Goal: Task Accomplishment & Management: Manage account settings

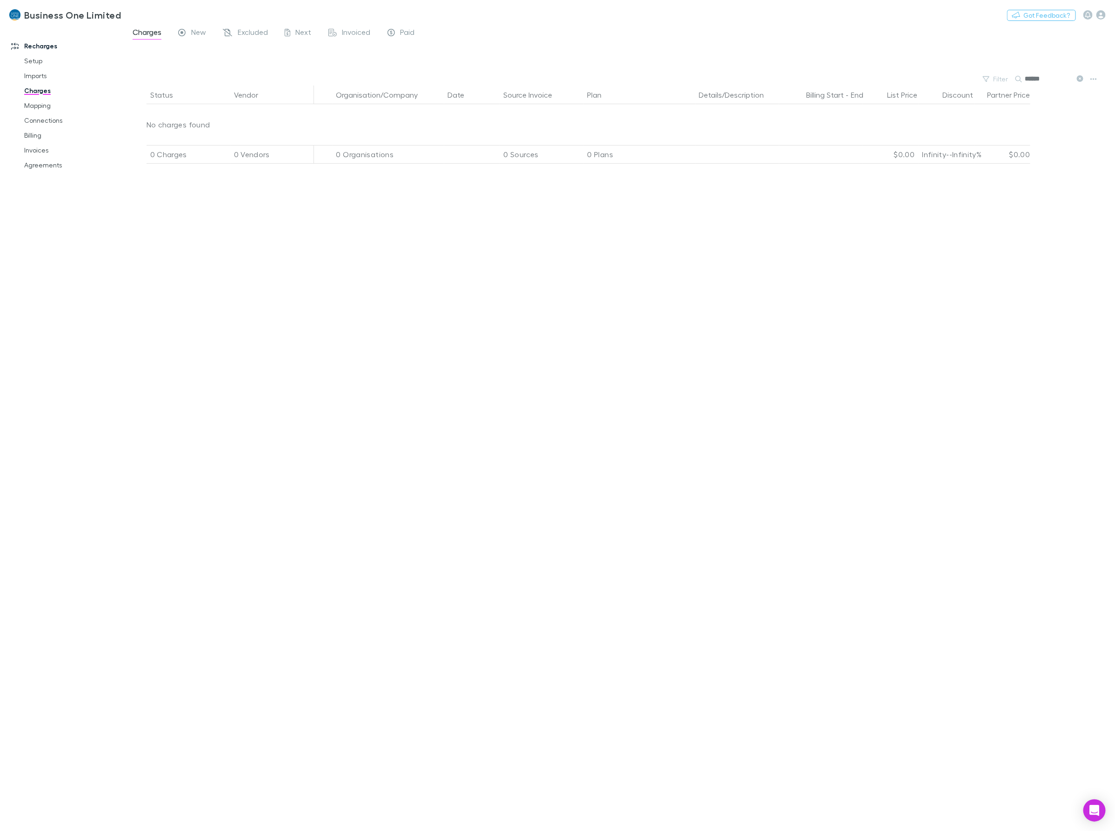
click at [305, 400] on div "Status Vendor Organisation/Company Date Source Invoice Plan Details/Description…" at bounding box center [619, 459] width 991 height 746
drag, startPoint x: 1057, startPoint y: 78, endPoint x: 928, endPoint y: 81, distance: 128.9
click at [930, 81] on div "Filter Search ******" at bounding box center [619, 79] width 991 height 13
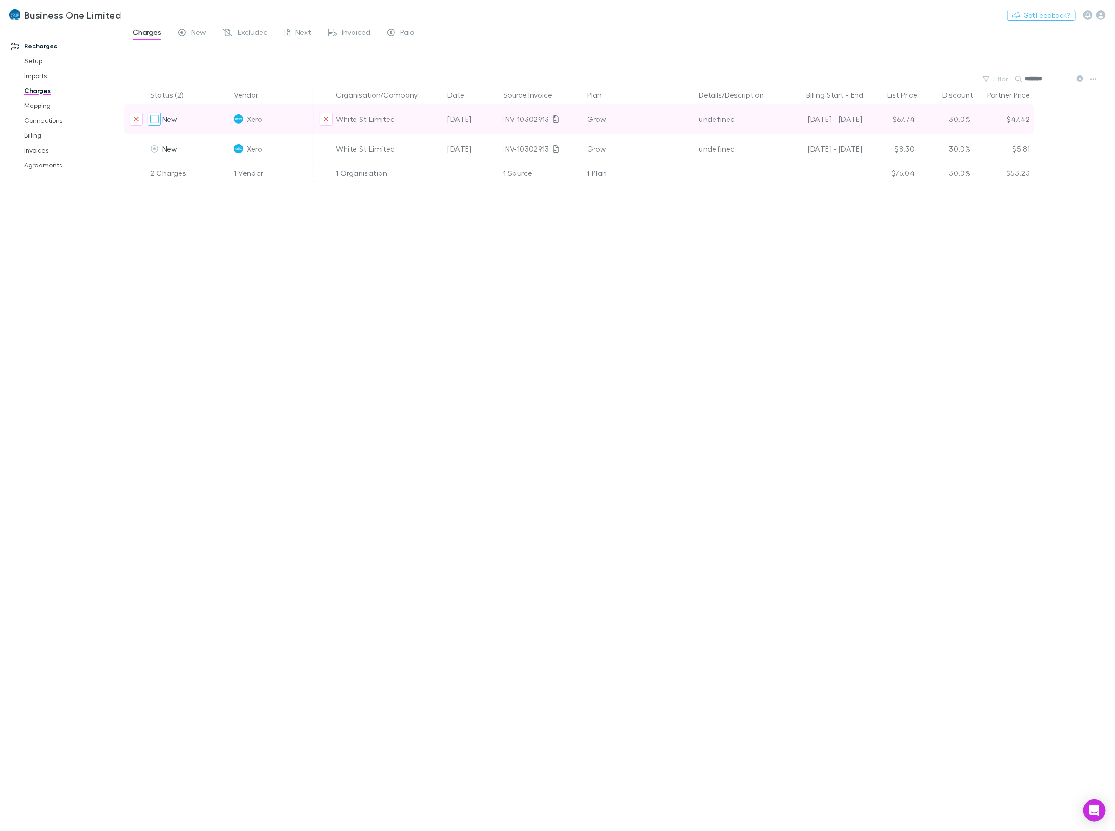
type input "*******"
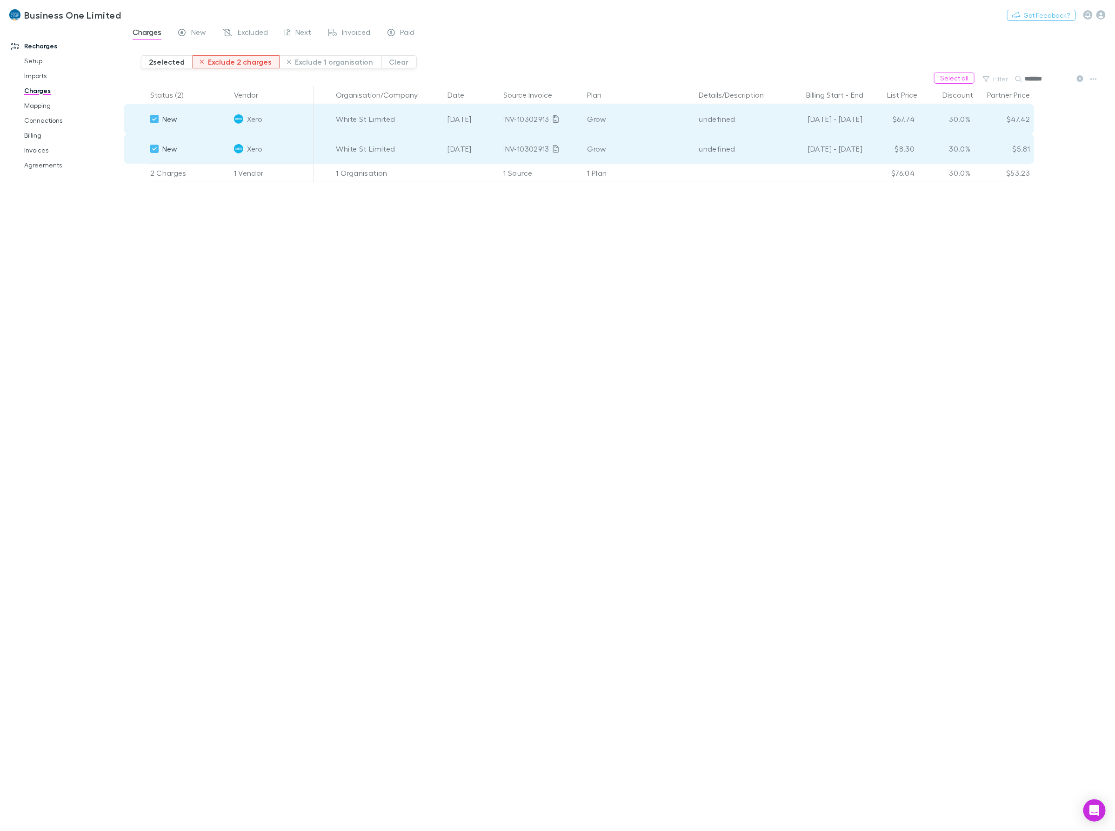
click at [226, 65] on button "Exclude 2 charges" at bounding box center [236, 61] width 87 height 13
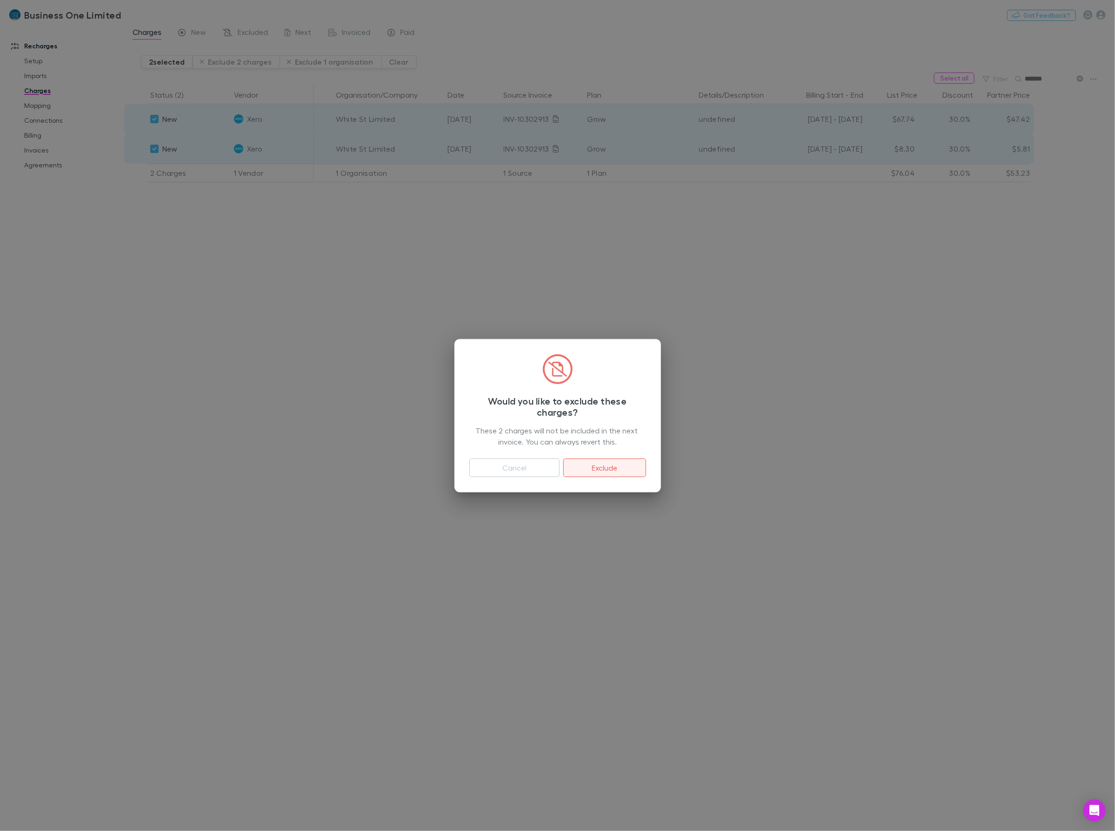
click at [596, 463] on button "Exclude" at bounding box center [604, 468] width 82 height 19
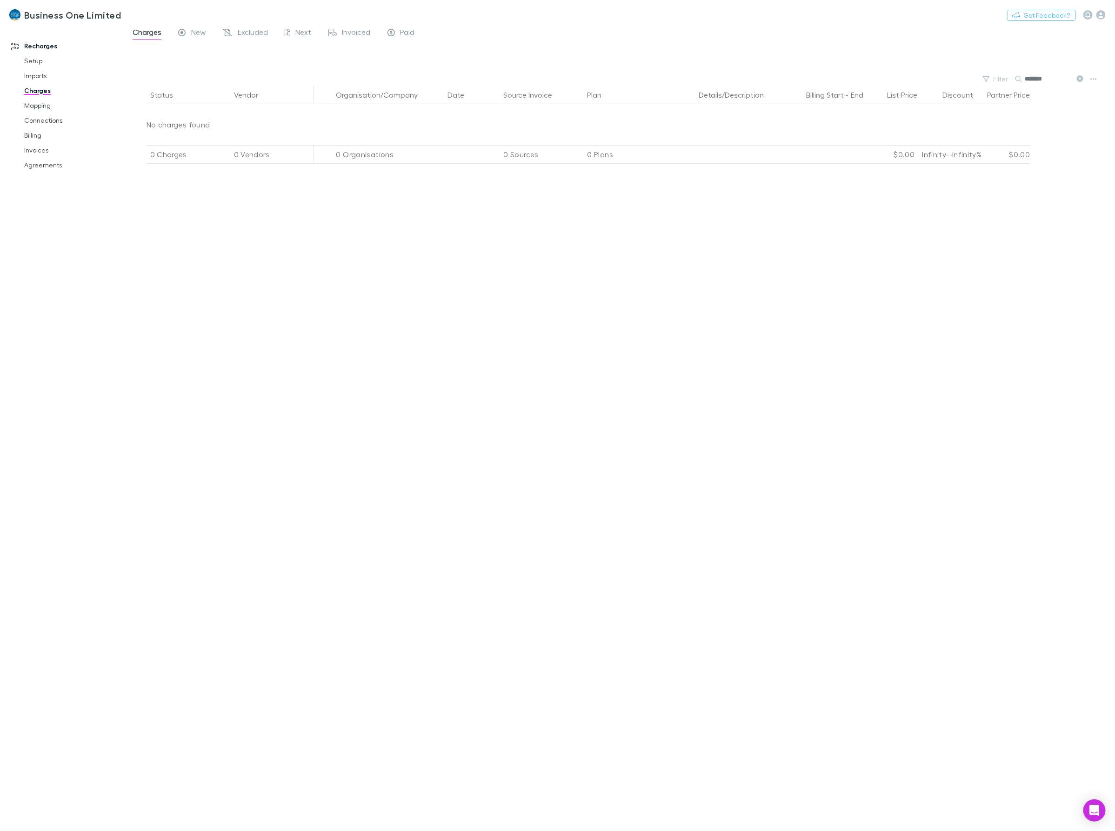
drag, startPoint x: 1053, startPoint y: 80, endPoint x: 869, endPoint y: 74, distance: 184.7
click at [873, 76] on div "Filter Search *******" at bounding box center [619, 79] width 991 height 13
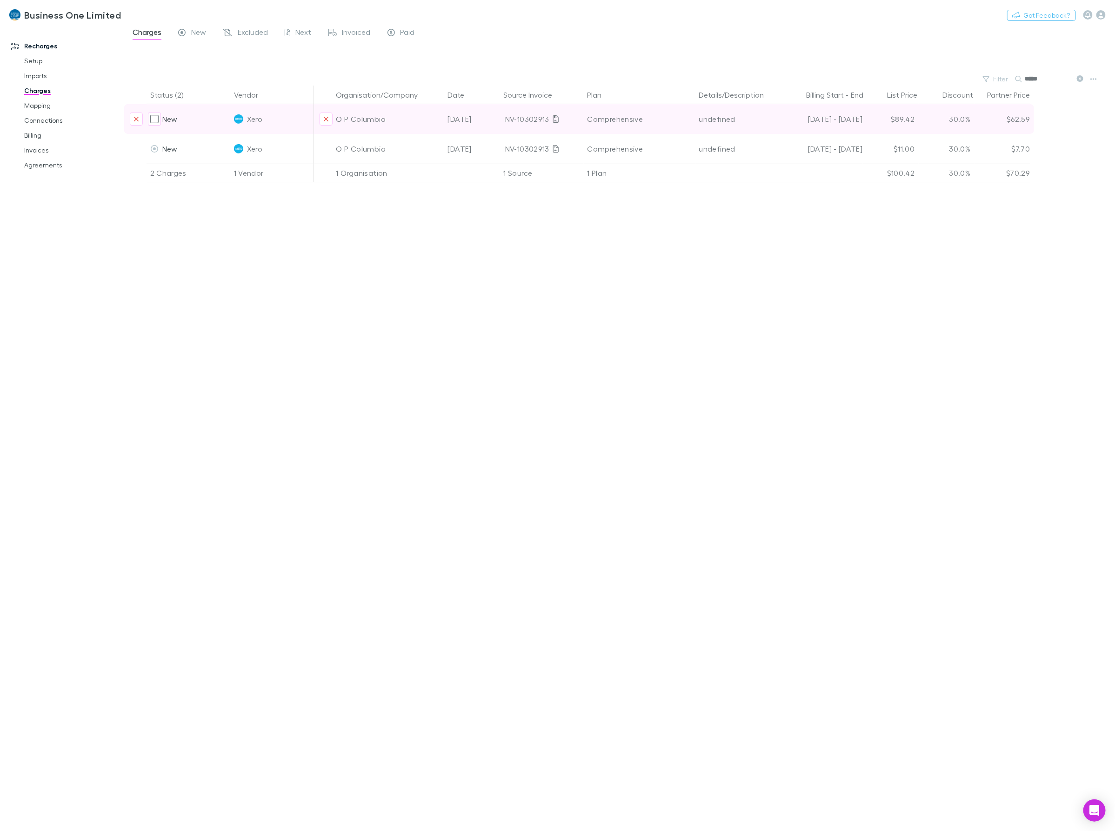
type input "*****"
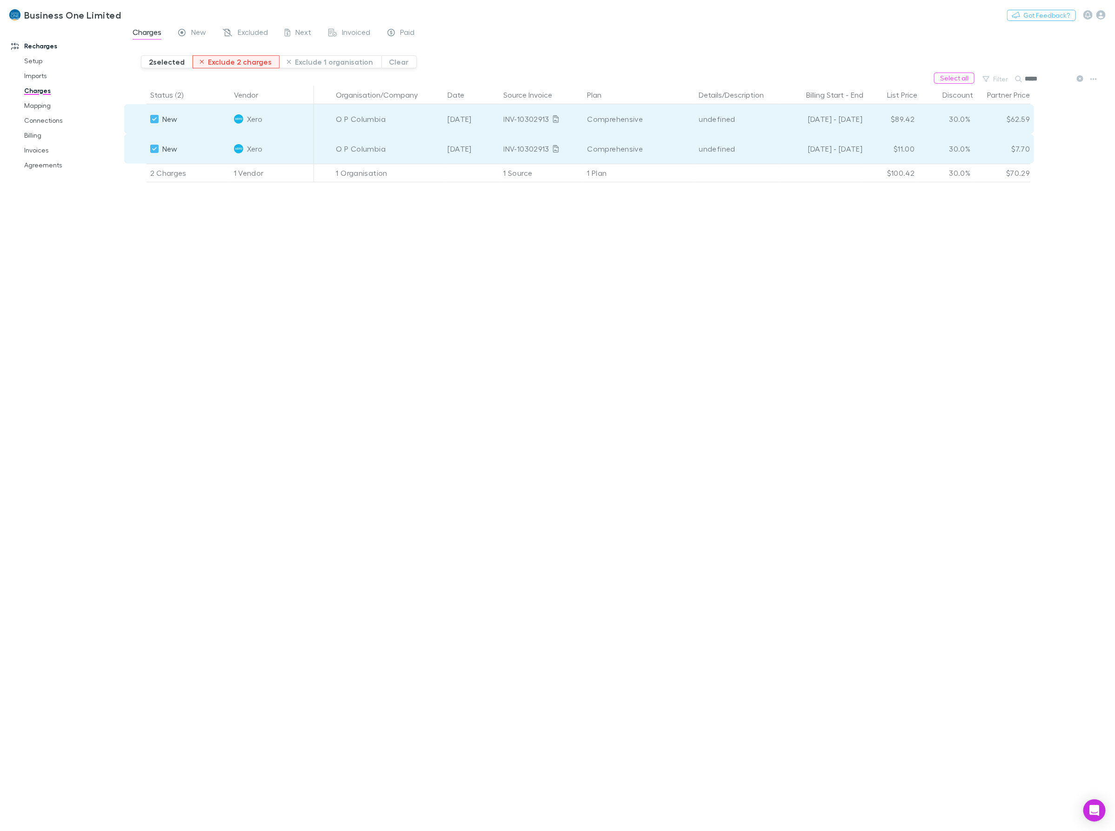
click at [226, 64] on button "Exclude 2 charges" at bounding box center [236, 61] width 87 height 13
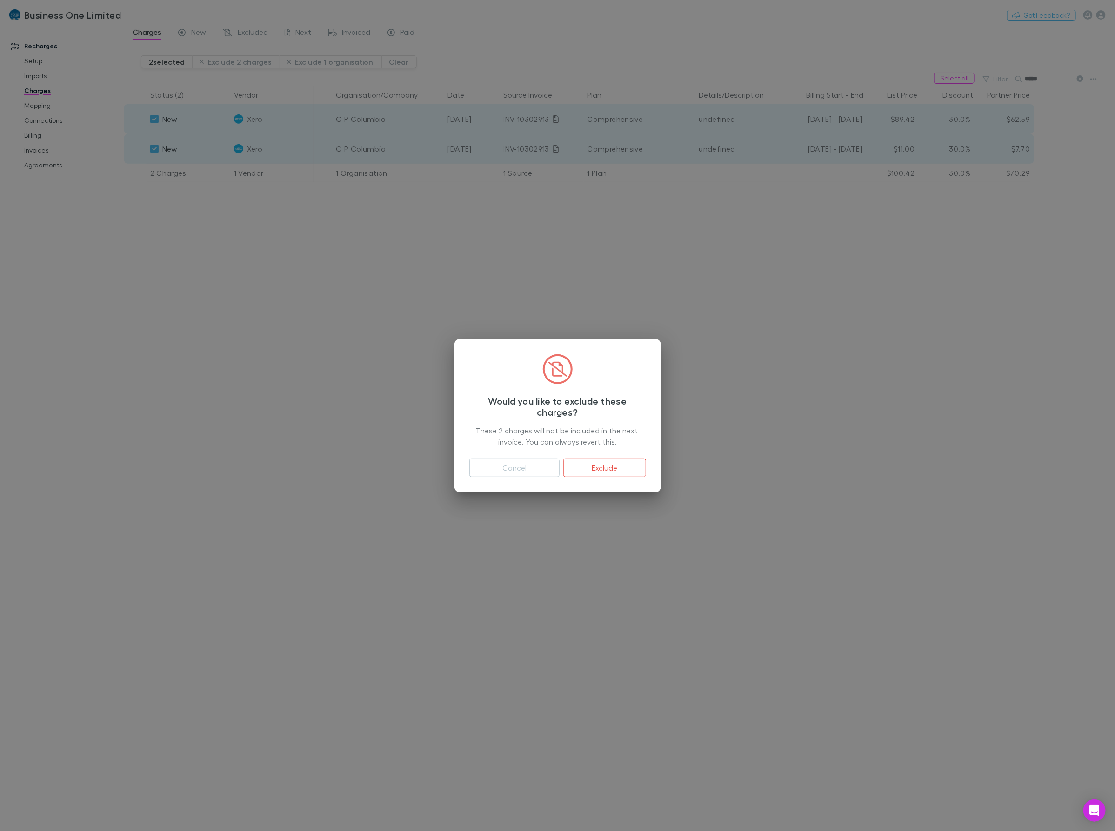
click at [599, 466] on button "Exclude" at bounding box center [604, 468] width 82 height 19
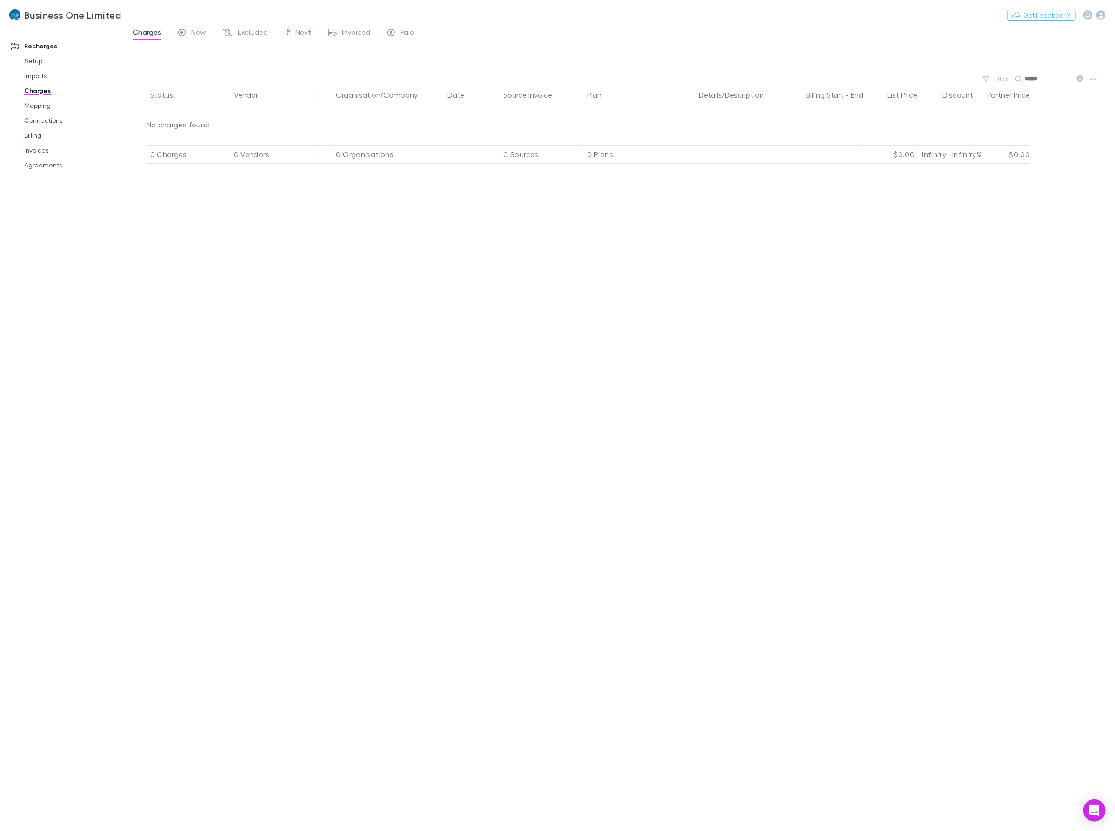
drag, startPoint x: 428, startPoint y: 370, endPoint x: 325, endPoint y: 221, distance: 180.8
click at [428, 370] on div "Status Vendor Organisation/Company Date Source Invoice Plan Details/Description…" at bounding box center [619, 459] width 991 height 746
click at [31, 151] on link "Invoices" at bounding box center [73, 150] width 116 height 15
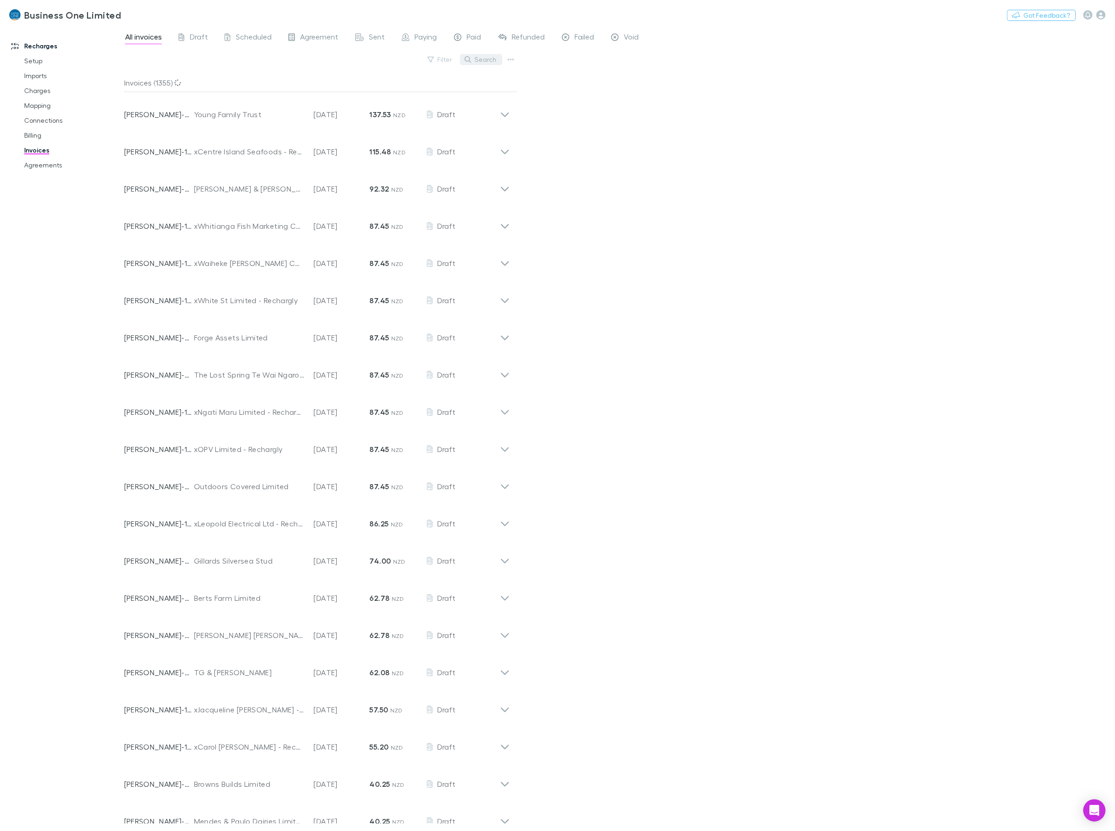
click at [487, 59] on button "Search" at bounding box center [481, 59] width 42 height 11
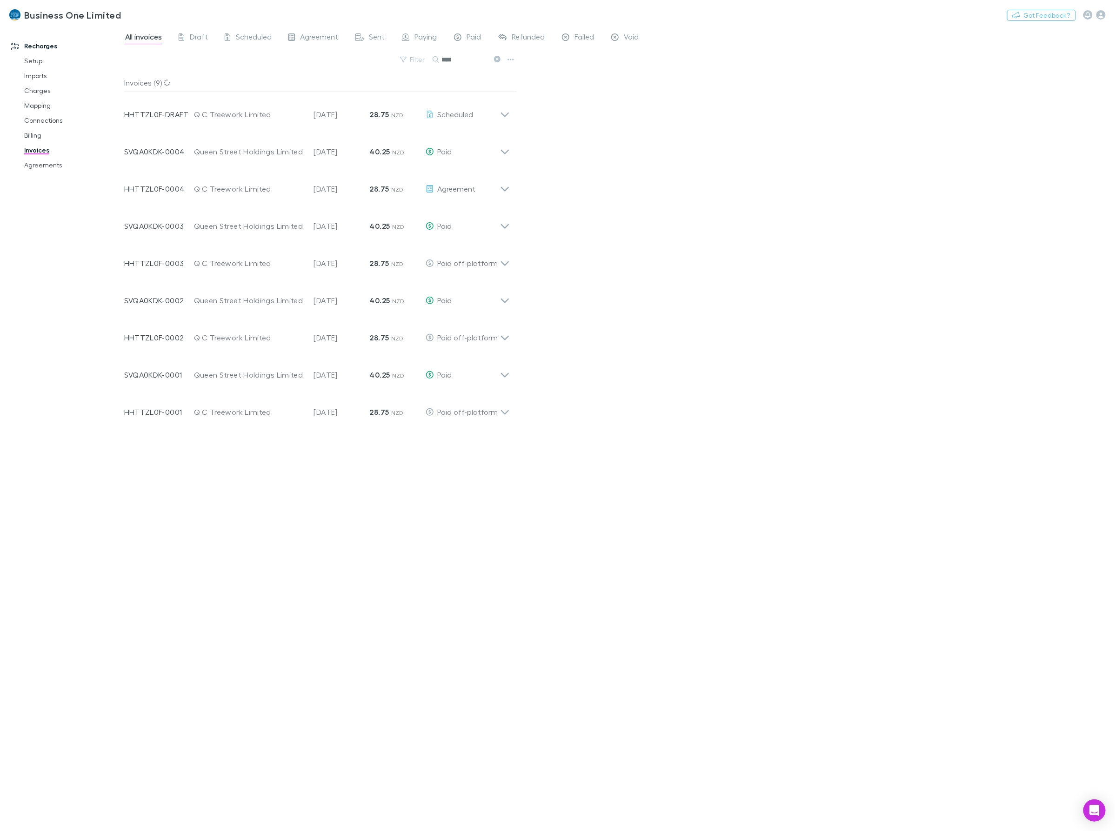
type input "*****"
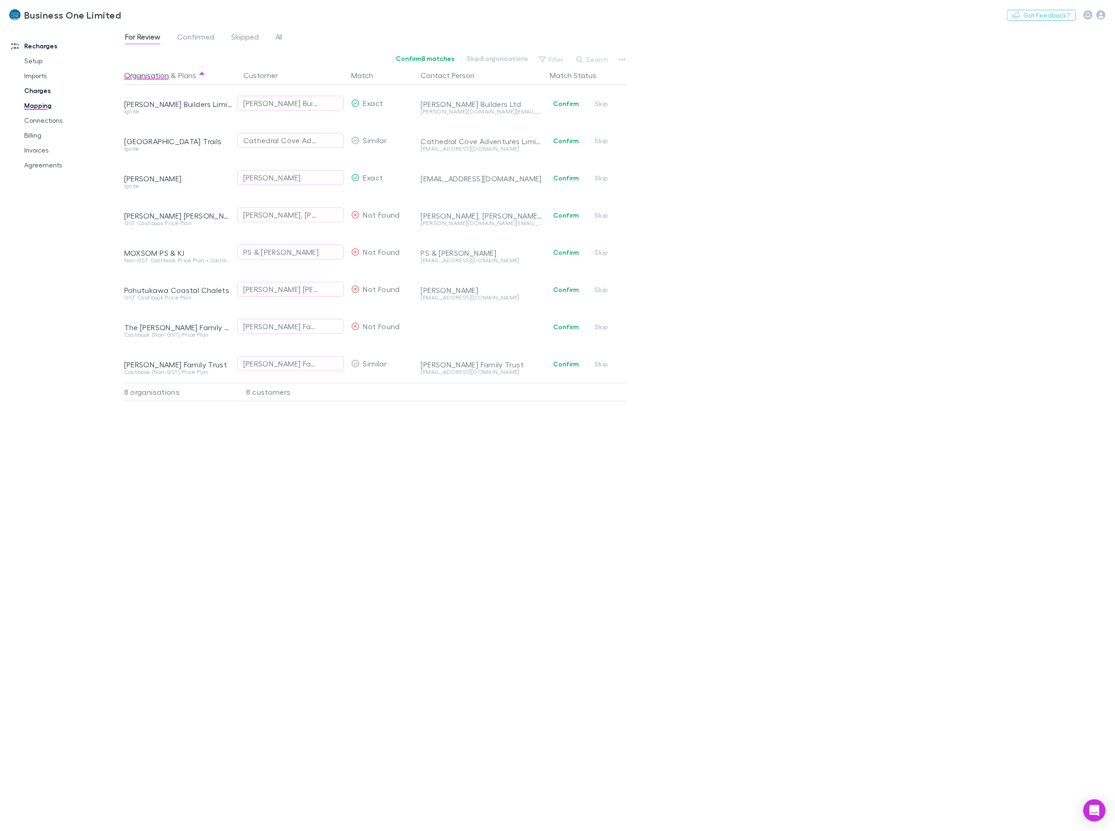
click at [39, 91] on link "Charges" at bounding box center [73, 90] width 116 height 15
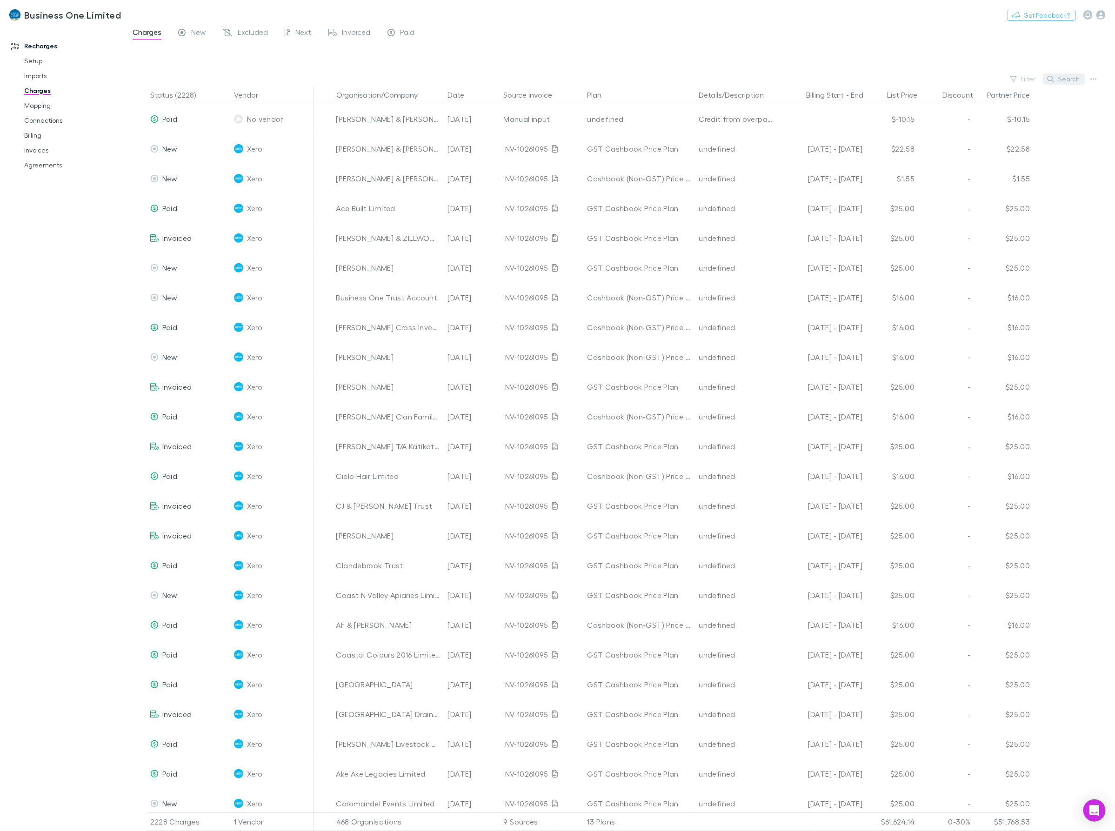
click at [1051, 82] on button "Search" at bounding box center [1064, 78] width 42 height 11
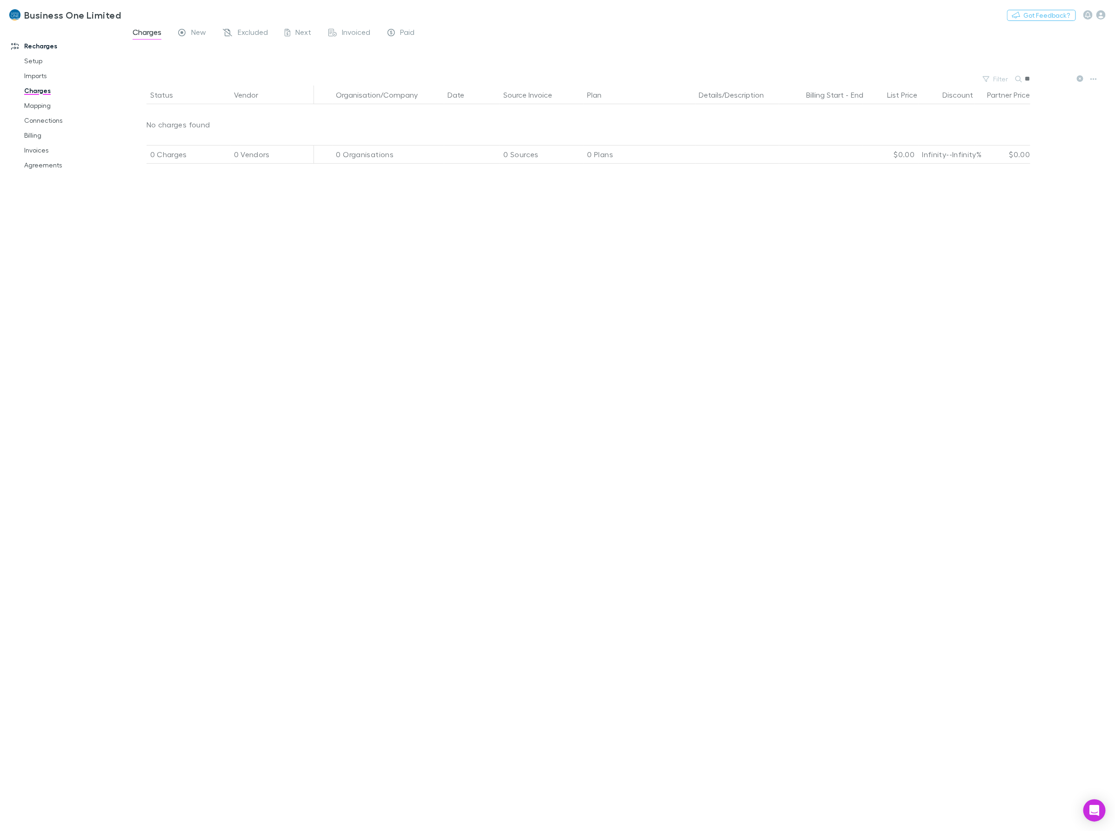
type input "*"
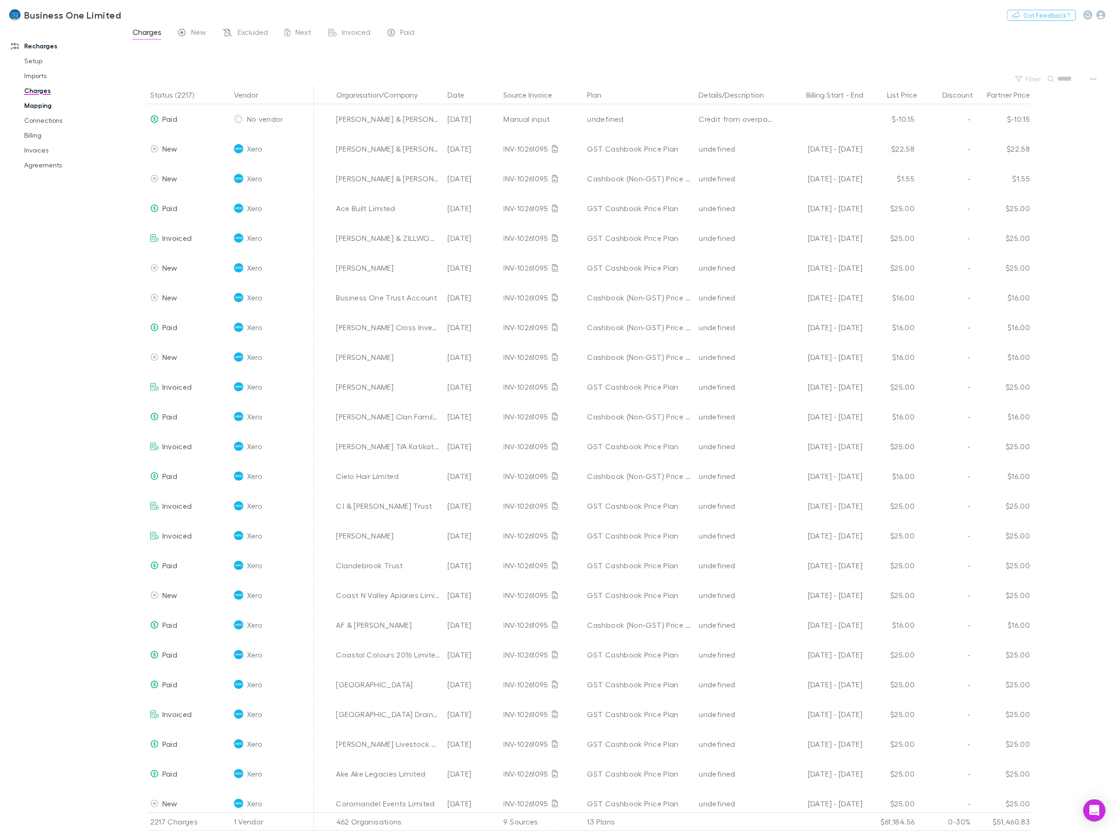
click at [48, 110] on link "Mapping" at bounding box center [73, 105] width 116 height 15
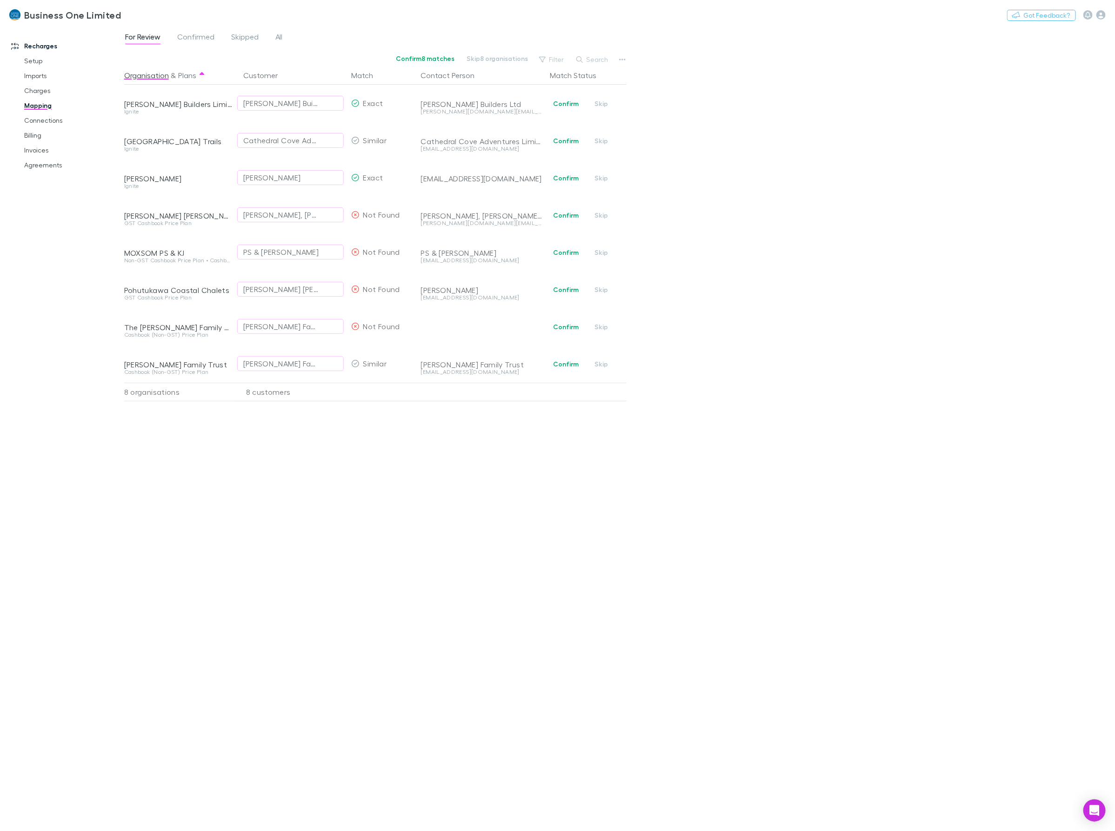
click at [800, 689] on div "For Review Confirmed Skipped All Confirm 8 matches Skip 8 organisations Filter …" at bounding box center [619, 428] width 991 height 805
click at [576, 326] on button "Confirm" at bounding box center [566, 326] width 38 height 11
click at [592, 326] on button "Undo" at bounding box center [594, 325] width 30 height 11
click at [725, 336] on div "For Review Confirmed Skipped All Confirm 8 matches Skip 8 organisations Filter …" at bounding box center [619, 428] width 991 height 805
click at [1088, 17] on icon "button" at bounding box center [1088, 15] width 6 height 7
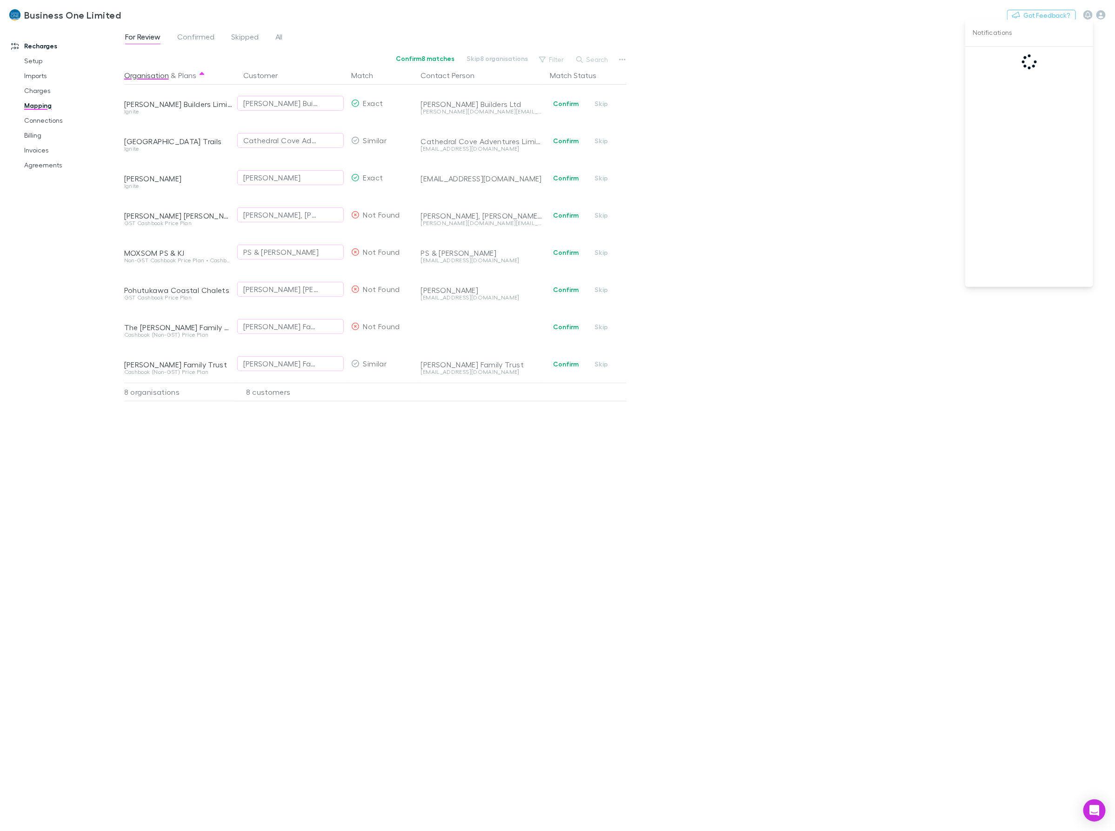
click at [1099, 15] on div at bounding box center [557, 415] width 1115 height 831
click at [1101, 16] on icon "button" at bounding box center [1100, 14] width 9 height 9
click at [1042, 182] on span "User management" at bounding box center [1042, 185] width 113 height 11
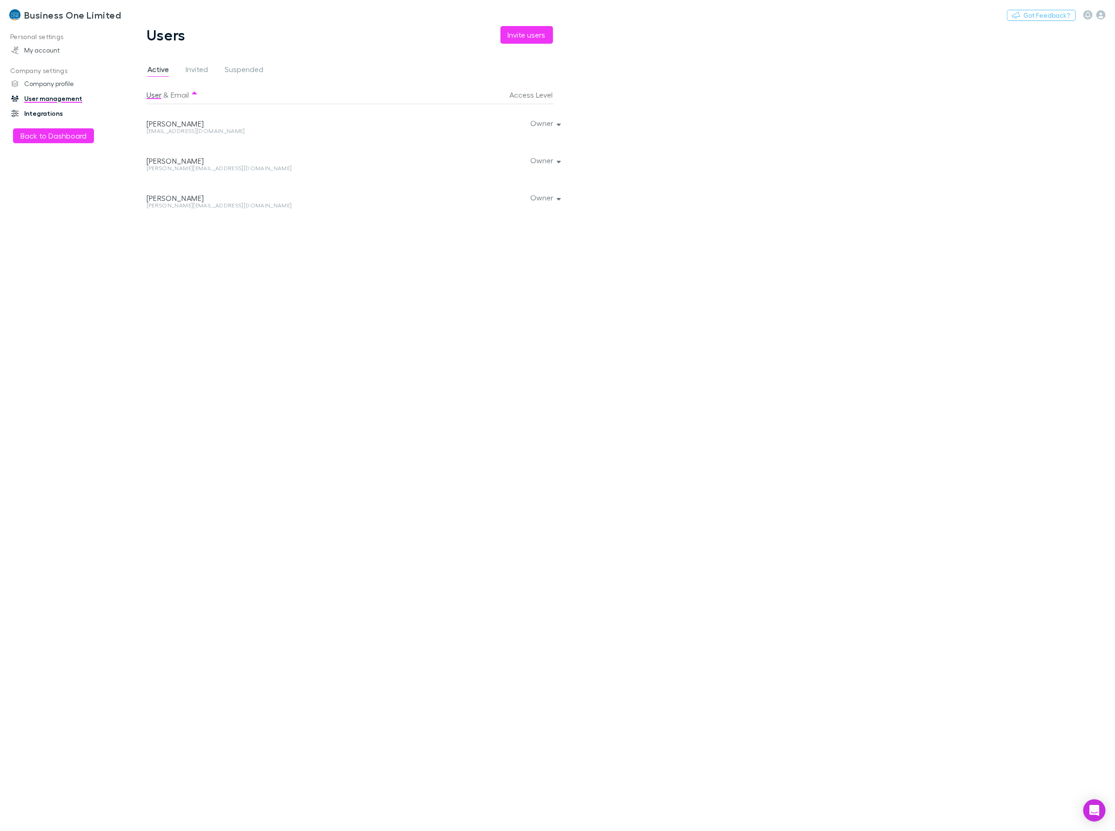
click at [39, 114] on link "Integrations" at bounding box center [66, 113] width 129 height 15
click at [592, 117] on button "Active" at bounding box center [572, 118] width 42 height 13
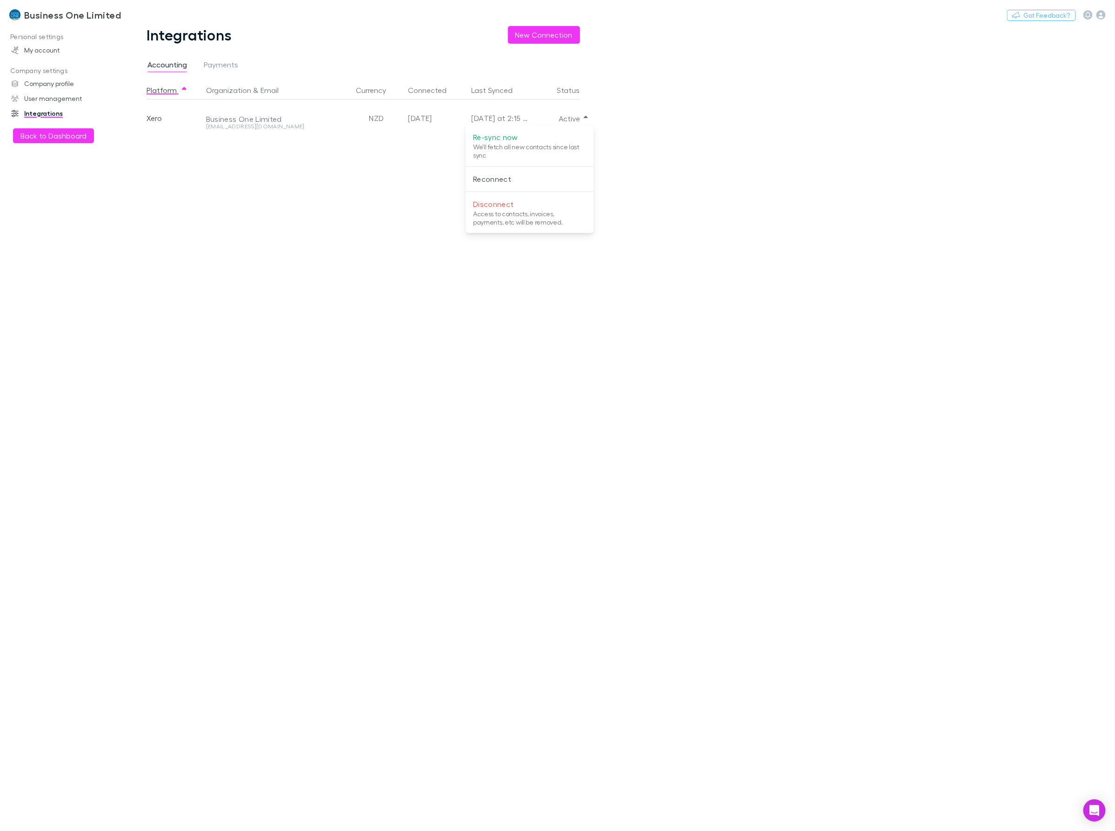
click at [590, 120] on div at bounding box center [557, 415] width 1115 height 831
click at [585, 119] on icon "button" at bounding box center [586, 120] width 4 height 2
click at [551, 143] on p "We'll fetch all new contacts since last sync" at bounding box center [529, 151] width 113 height 17
click at [213, 443] on div at bounding box center [557, 415] width 1115 height 831
click at [34, 134] on button "Back to Dashboard" at bounding box center [53, 135] width 81 height 15
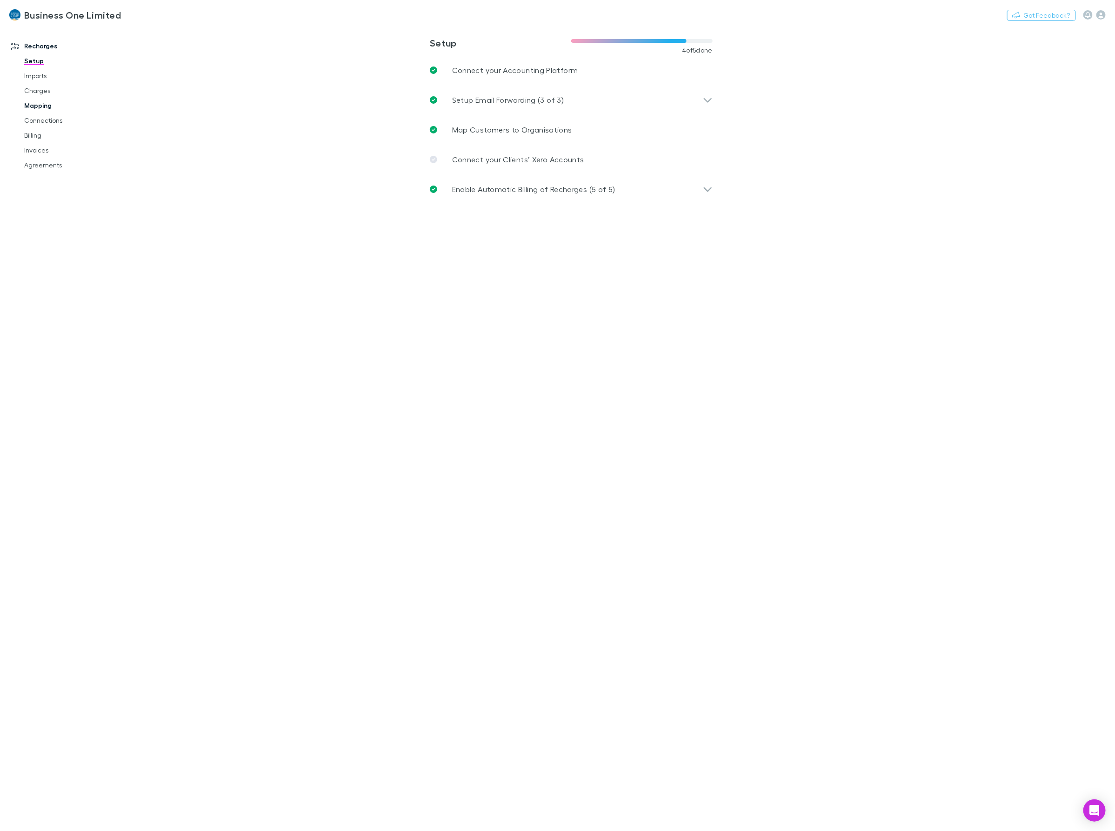
click at [44, 110] on link "Mapping" at bounding box center [73, 105] width 116 height 15
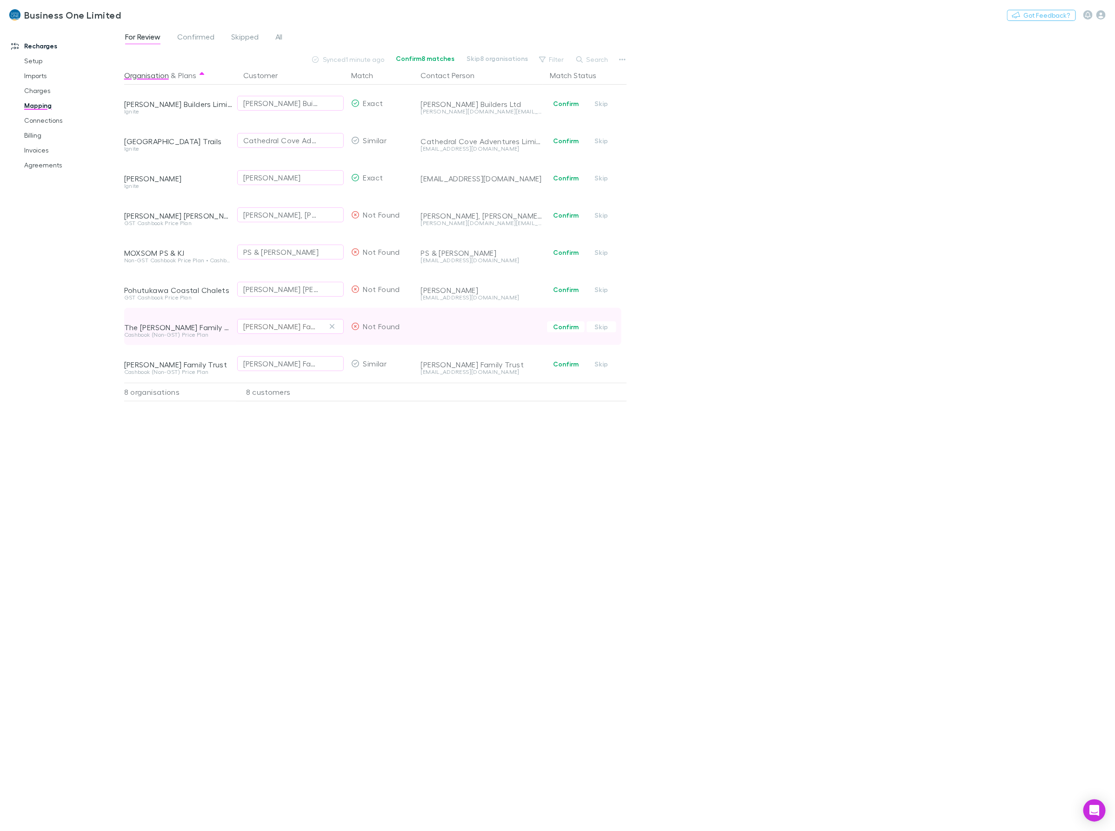
click at [304, 329] on div "[PERSON_NAME] Family Trust" at bounding box center [281, 326] width 76 height 11
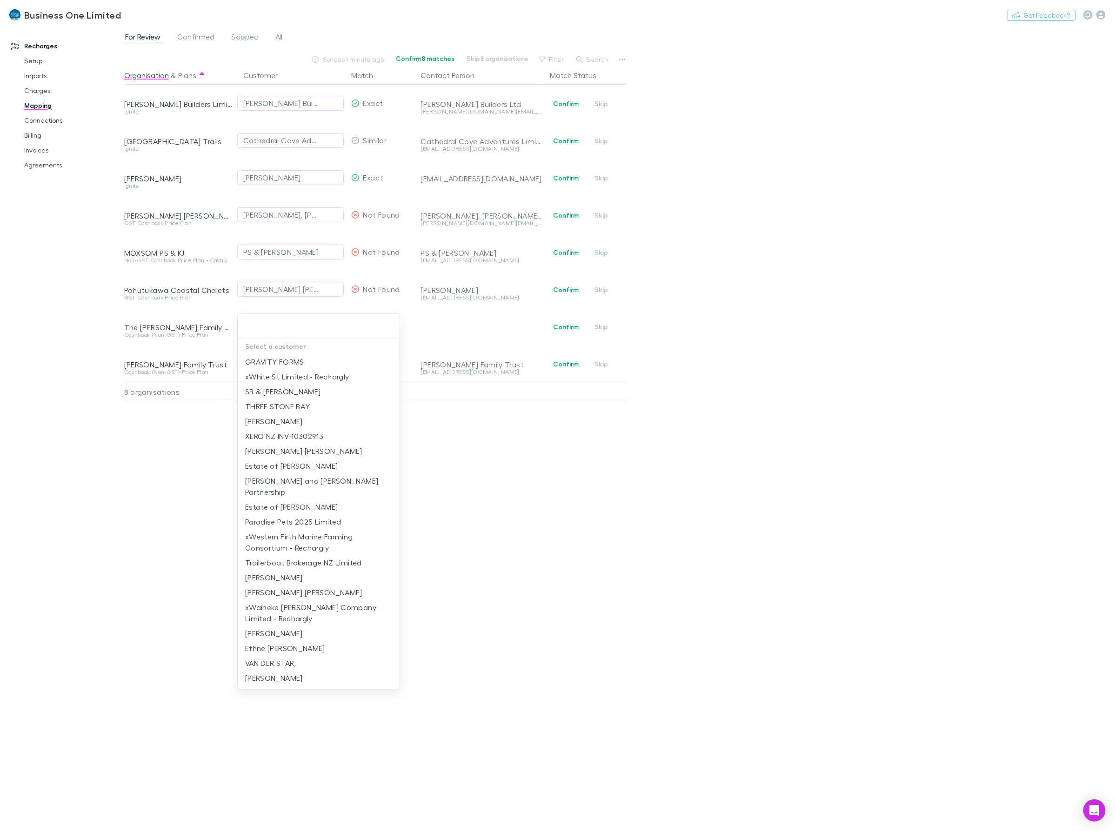
click at [615, 535] on div at bounding box center [557, 415] width 1115 height 831
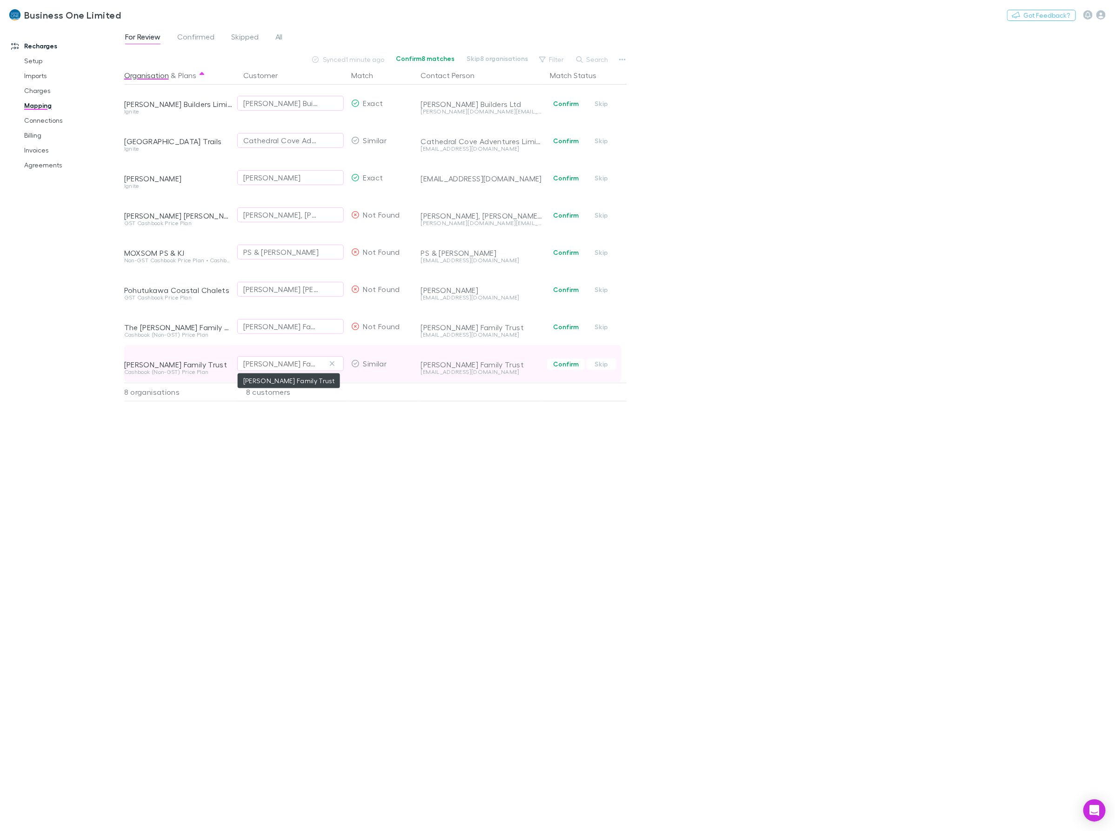
click at [298, 366] on div "[PERSON_NAME] Family Trust" at bounding box center [281, 363] width 76 height 11
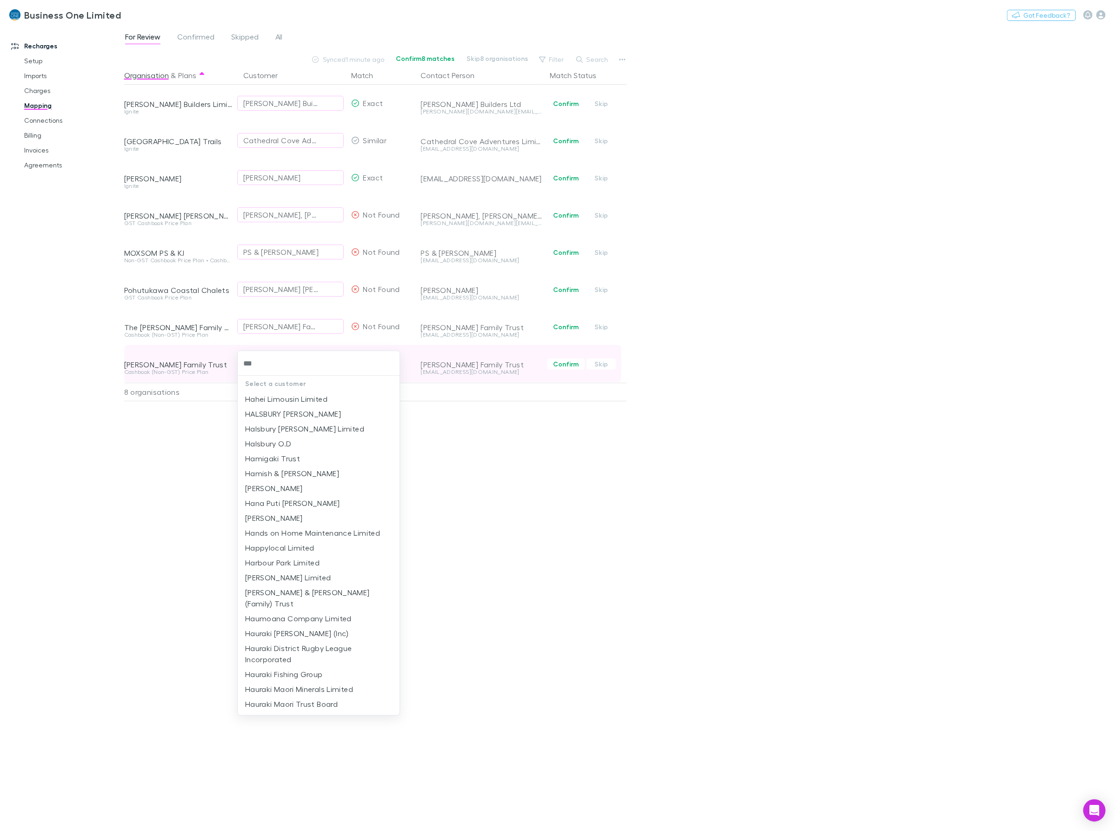
type input "****"
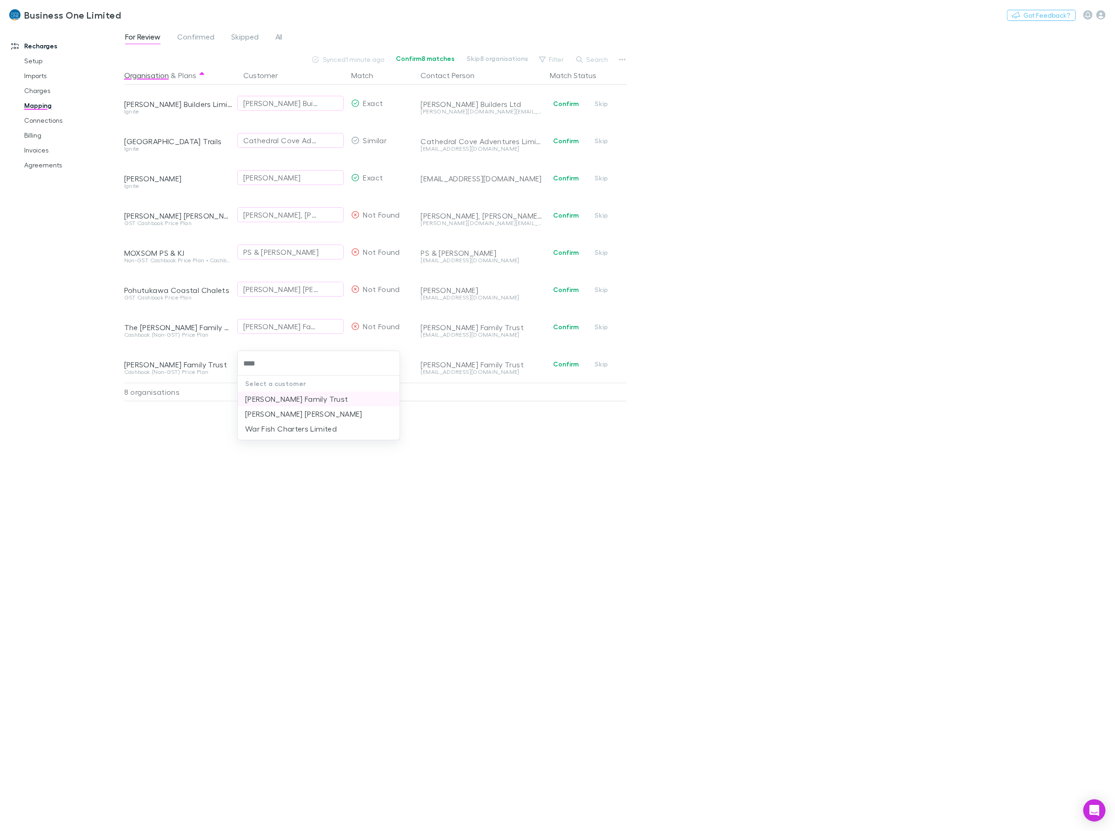
click at [274, 396] on li "[PERSON_NAME] Family Trust" at bounding box center [319, 399] width 162 height 15
click at [467, 503] on div "Organisation & Plans Customer Match Contact Person Match Status [PERSON_NAME] B…" at bounding box center [376, 445] width 505 height 758
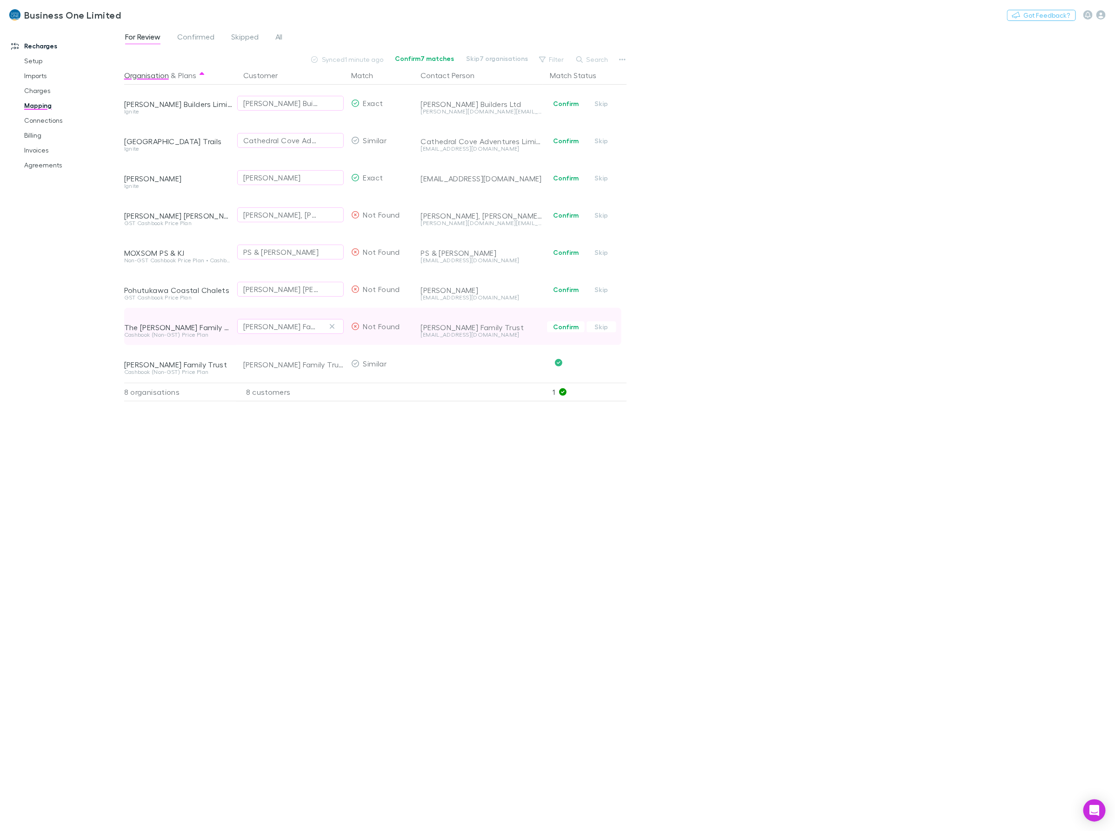
click at [561, 334] on span "Confirm Skip" at bounding box center [586, 326] width 80 height 37
click at [564, 327] on button "Confirm" at bounding box center [566, 326] width 38 height 11
click at [912, 377] on div "For Review Confirmed Skipped All Synced 1 minute ago Confirm 6 matches Skip 6 o…" at bounding box center [619, 428] width 991 height 805
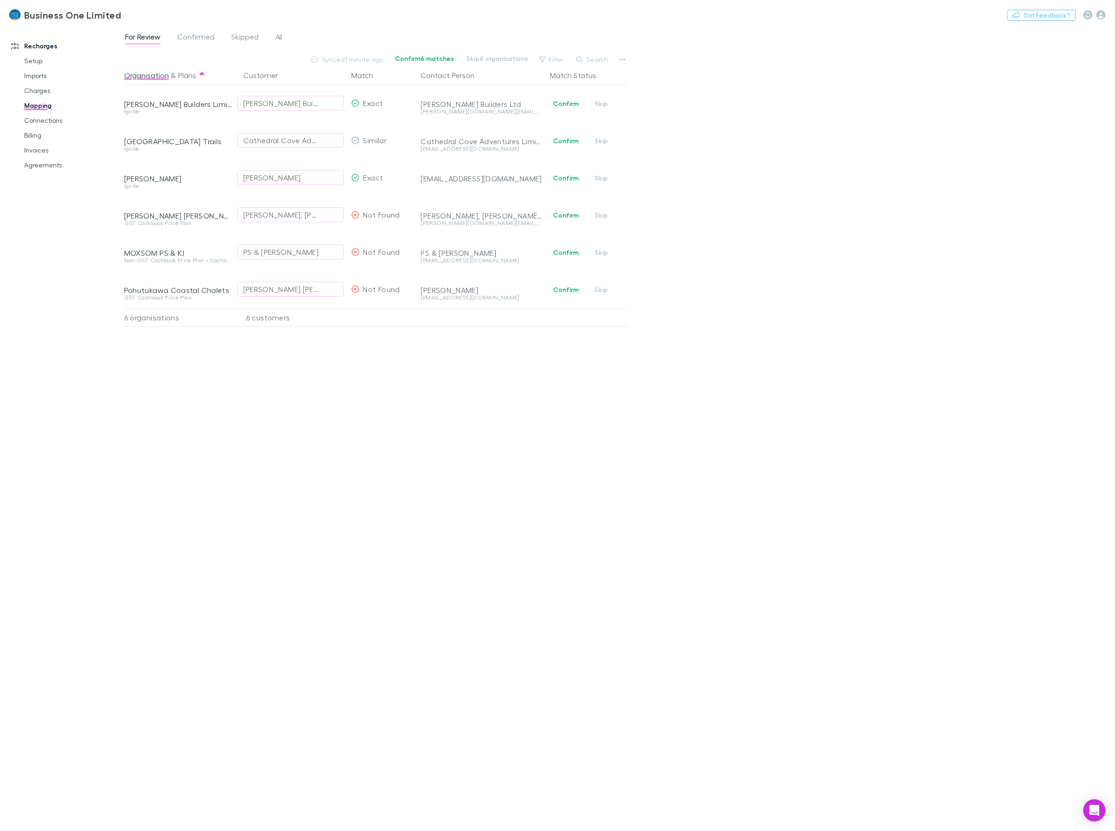
click at [563, 434] on div "Organisation & Plans Customer Match Contact Person Match Status Brett Builders …" at bounding box center [376, 445] width 505 height 758
click at [199, 38] on span "Confirmed" at bounding box center [195, 38] width 37 height 12
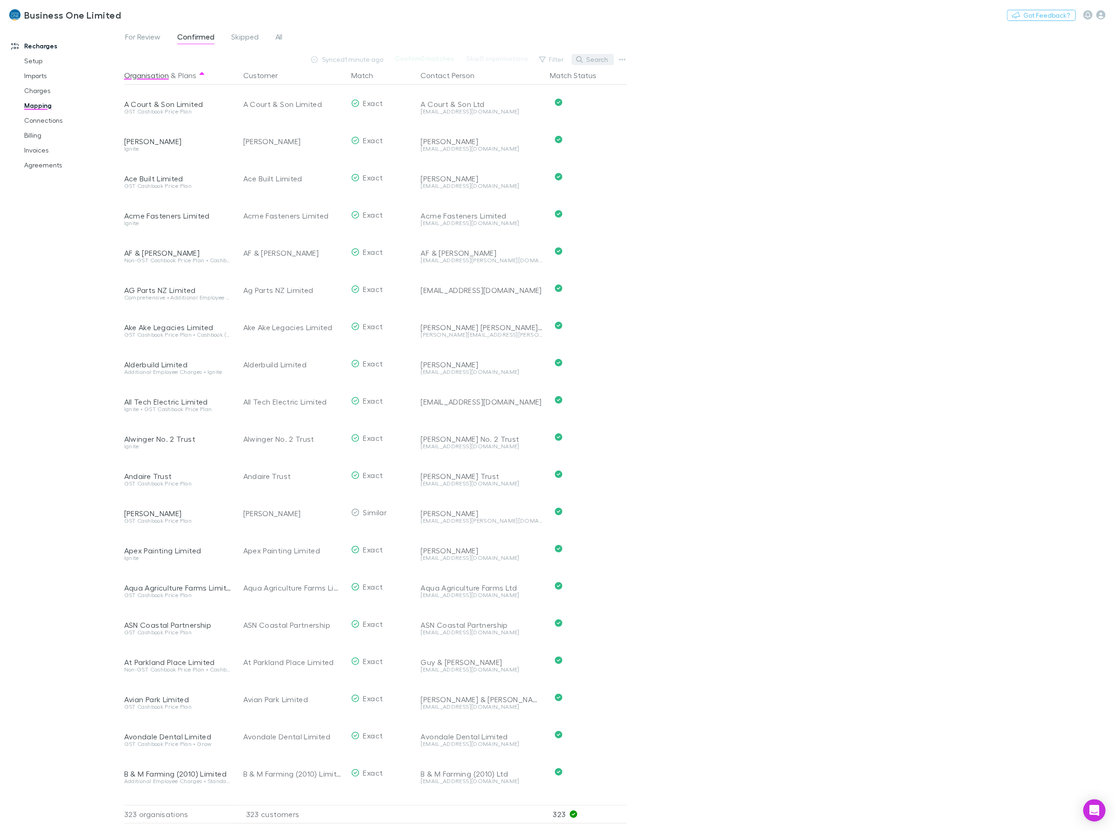
click at [603, 54] on button "Search" at bounding box center [593, 59] width 42 height 11
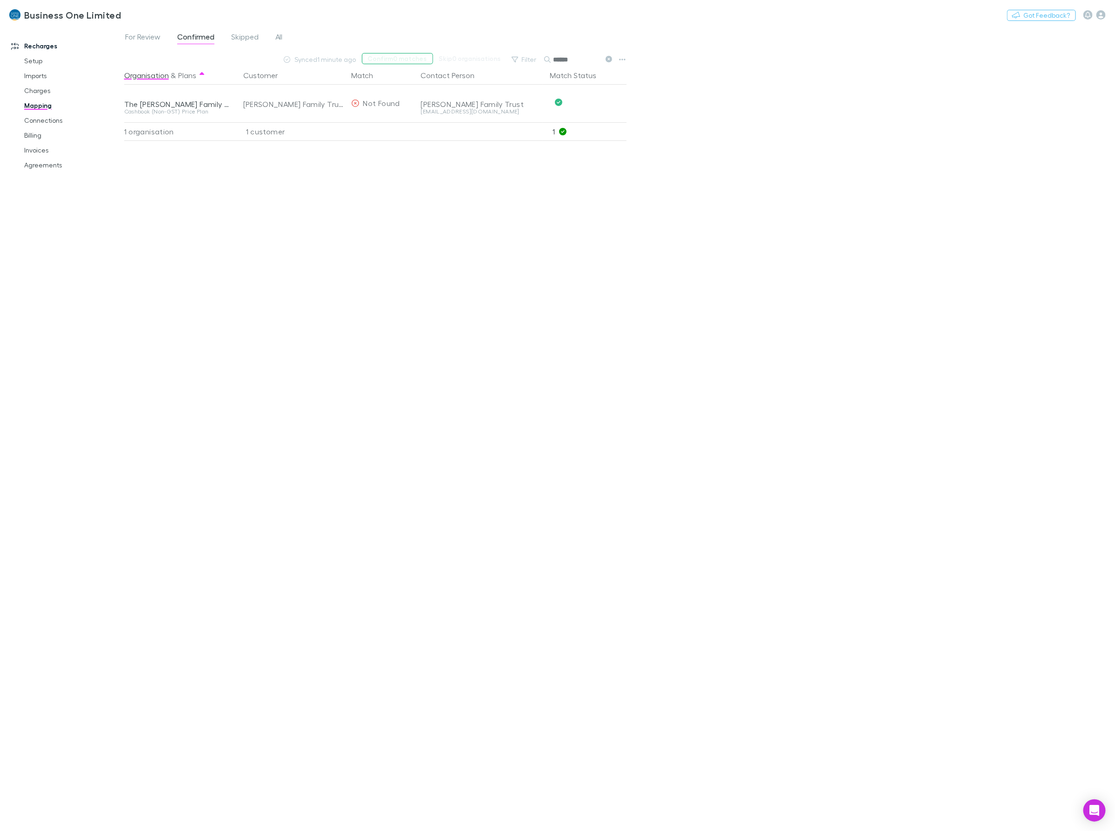
click at [394, 61] on div "Synced 1 minute ago Confirm 0 matches Skip 0 organisations Filter Search ******" at bounding box center [376, 59] width 505 height 13
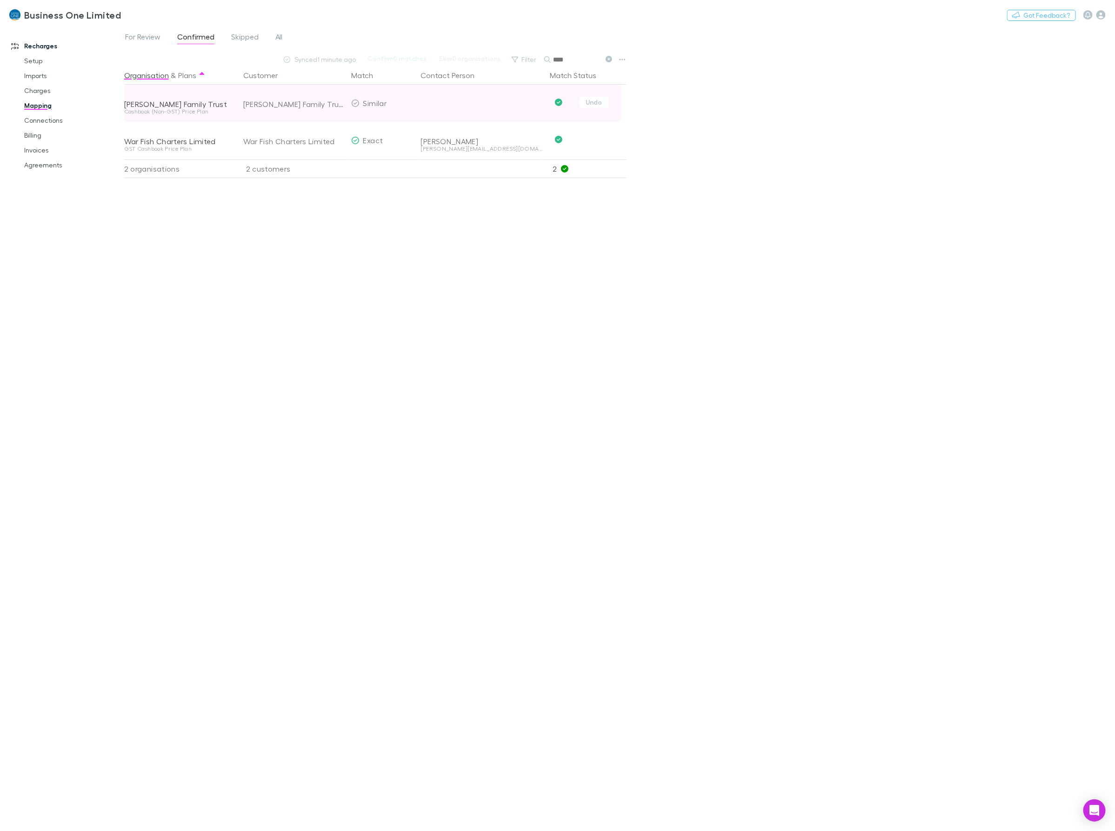
type input "****"
click at [466, 110] on div at bounding box center [482, 115] width 122 height 13
click at [522, 384] on div "Organisation & Plans Customer Match Contact Person Match Status Tony Hart Famil…" at bounding box center [376, 445] width 505 height 758
click at [30, 61] on link "Setup" at bounding box center [73, 60] width 116 height 15
